Goal: Book appointment/travel/reservation

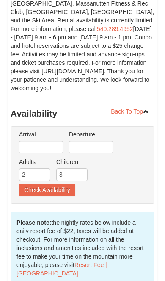
scroll to position [165, 0]
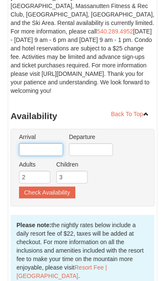
click at [58, 147] on input "text" at bounding box center [41, 149] width 44 height 13
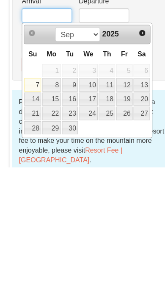
scroll to position [166, 0]
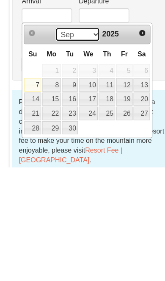
click at [83, 158] on select "Sep Oct Nov Dec" at bounding box center [67, 164] width 39 height 13
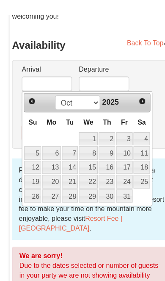
scroll to position [285, 0]
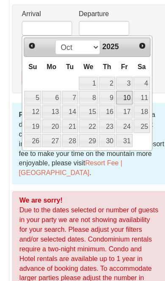
click at [115, 85] on link "10" at bounding box center [109, 90] width 14 height 12
type input "10/10/2025"
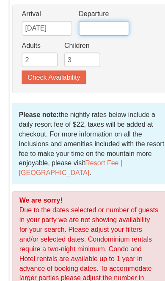
click at [102, 26] on input "text" at bounding box center [91, 29] width 44 height 13
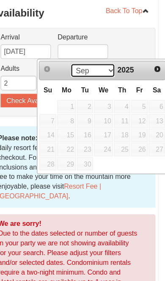
click at [89, 83] on select "Sep Oct Nov Dec" at bounding box center [99, 89] width 39 height 13
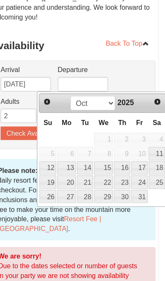
click at [53, 147] on link "12" at bounding box center [60, 147] width 15 height 12
type input "10/12/2025"
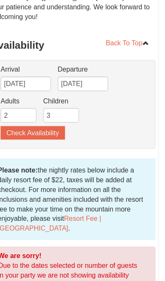
click at [50, 113] on button "Check Availability" at bounding box center [47, 116] width 56 height 12
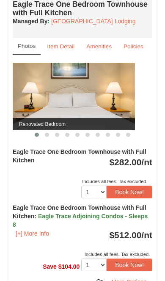
scroll to position [432, 0]
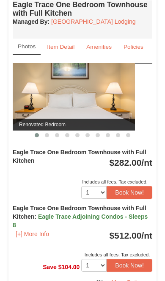
click at [135, 169] on span "$282.00 /nt Includes all fees. Tax excluded." at bounding box center [130, 162] width 43 height 13
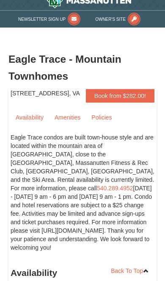
scroll to position [0, 0]
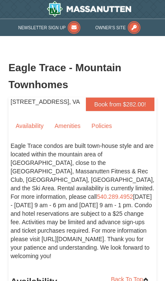
click at [141, 108] on link "Book from $282.00!" at bounding box center [120, 104] width 69 height 14
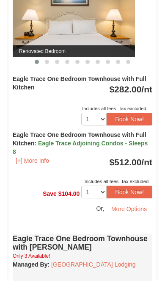
click at [144, 125] on button "Book Now!" at bounding box center [130, 119] width 46 height 13
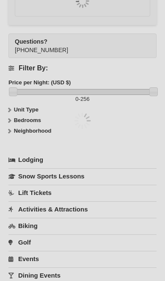
scroll to position [1307, 0]
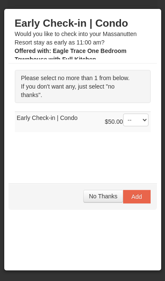
click at [102, 202] on button "No Thanks" at bounding box center [102, 196] width 39 height 13
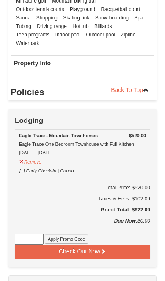
scroll to position [1173, 0]
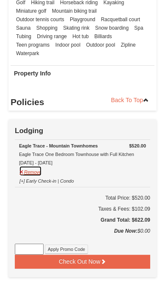
click at [35, 176] on button "Remove" at bounding box center [30, 171] width 23 height 11
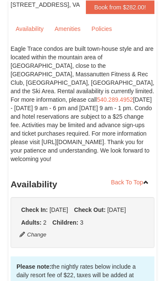
scroll to position [0, 0]
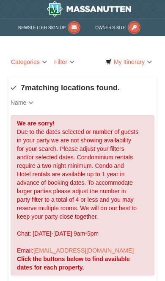
click at [147, 65] on link "My Itinerary" at bounding box center [128, 62] width 51 height 14
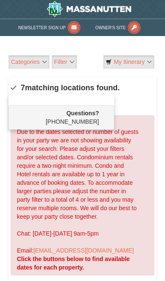
click at [149, 67] on div at bounding box center [82, 140] width 165 height 281
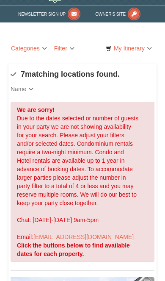
click at [64, 48] on link "Filter" at bounding box center [64, 49] width 25 height 14
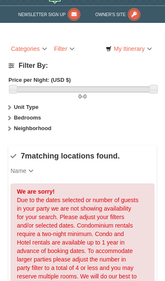
scroll to position [14, 0]
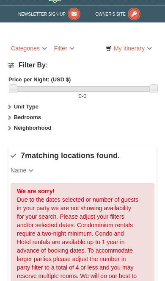
click at [71, 53] on link "Filter" at bounding box center [64, 49] width 25 height 14
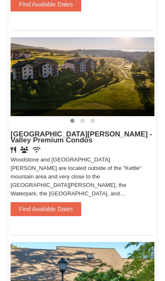
scroll to position [443, 0]
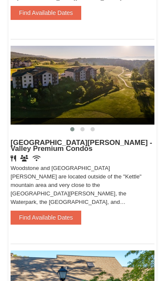
click at [63, 219] on button "Find Available Dates" at bounding box center [46, 217] width 71 height 14
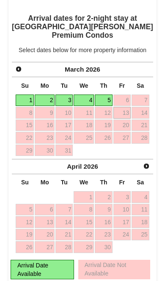
scroll to position [667, 0]
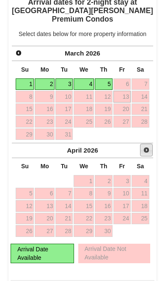
click at [151, 151] on link "Next" at bounding box center [146, 150] width 13 height 13
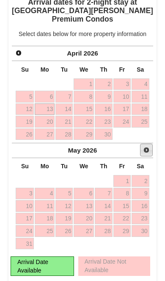
click at [152, 152] on link "Next" at bounding box center [146, 150] width 13 height 13
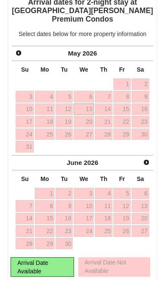
click at [17, 58] on link "Prev" at bounding box center [19, 53] width 12 height 12
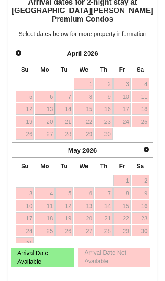
click at [20, 52] on span "Prev" at bounding box center [18, 53] width 7 height 7
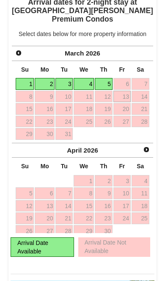
click at [22, 49] on link "Prev" at bounding box center [19, 53] width 12 height 12
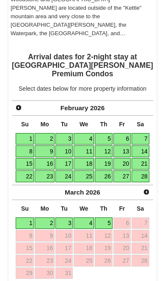
scroll to position [637, 0]
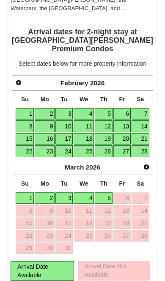
click at [143, 140] on link "21" at bounding box center [141, 139] width 18 height 12
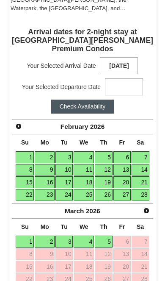
click at [125, 185] on link "20" at bounding box center [121, 182] width 17 height 12
click at [130, 89] on strong at bounding box center [124, 86] width 38 height 17
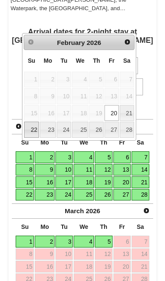
click at [35, 136] on link "22" at bounding box center [31, 130] width 15 height 16
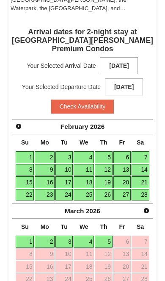
click at [97, 106] on button "Check Availability" at bounding box center [82, 107] width 63 height 14
